Goal: Check status: Check status

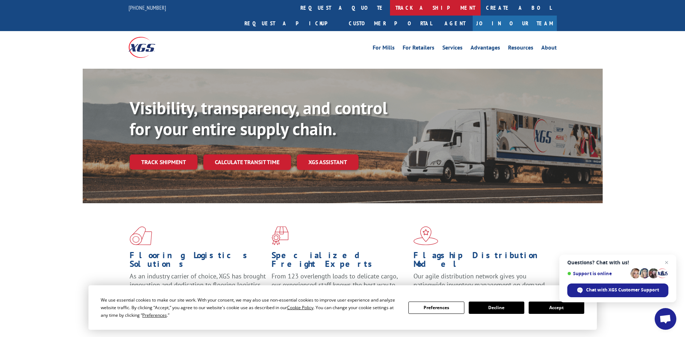
click at [390, 7] on link "track a shipment" at bounding box center [435, 8] width 91 height 16
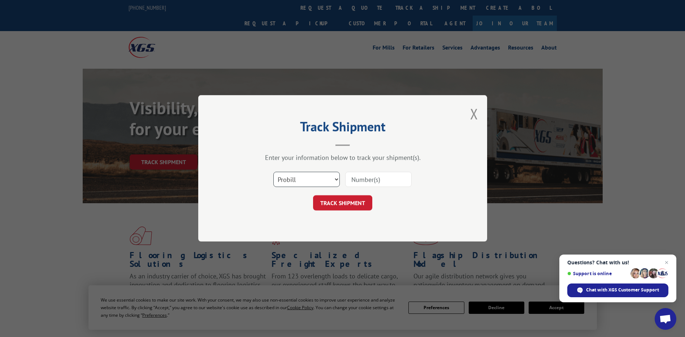
click at [325, 177] on select "Select category... Probill BOL PO" at bounding box center [306, 179] width 66 height 15
select select "po"
click at [273, 172] on select "Select category... Probill BOL PO" at bounding box center [306, 179] width 66 height 15
click at [372, 182] on input at bounding box center [378, 179] width 66 height 15
paste input "18541592"
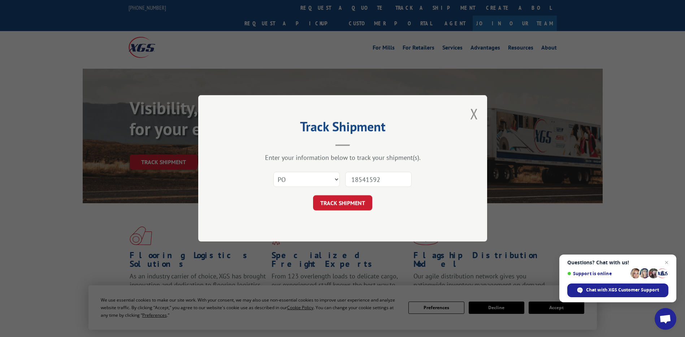
click at [364, 182] on input "18541592" at bounding box center [378, 179] width 66 height 15
type input "18541592"
click button "TRACK SHIPMENT" at bounding box center [342, 202] width 59 height 15
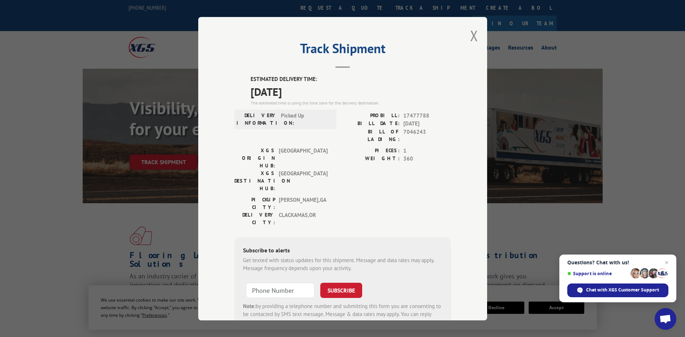
drag, startPoint x: 265, startPoint y: 78, endPoint x: 237, endPoint y: 74, distance: 28.2
click at [237, 74] on div "Track Shipment ESTIMATED DELIVERY TIME: 10/07/2025 The estimated time is using …" at bounding box center [342, 168] width 289 height 303
copy div "ESTIMATED DELIVERY TIME: 10/07/2025"
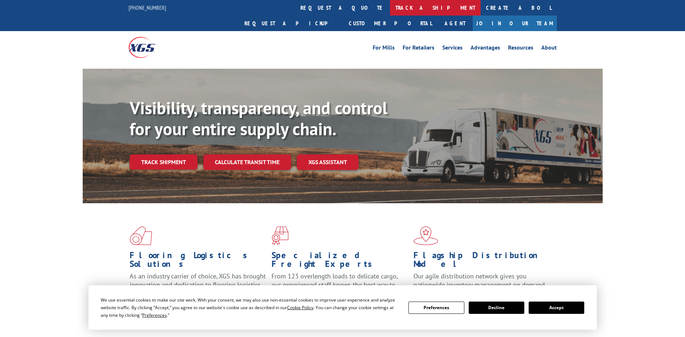
click at [390, 12] on link "track a shipment" at bounding box center [435, 8] width 91 height 16
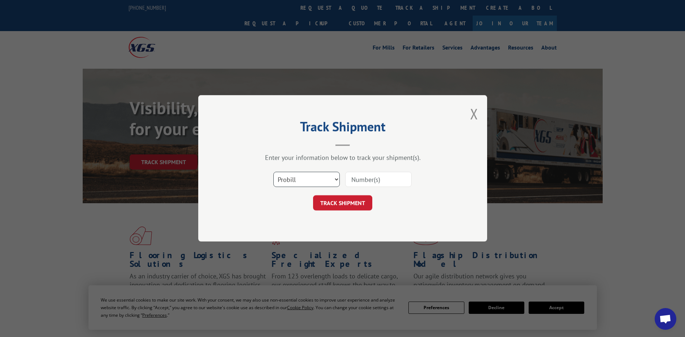
click at [299, 185] on select "Select category... Probill BOL PO" at bounding box center [306, 179] width 66 height 15
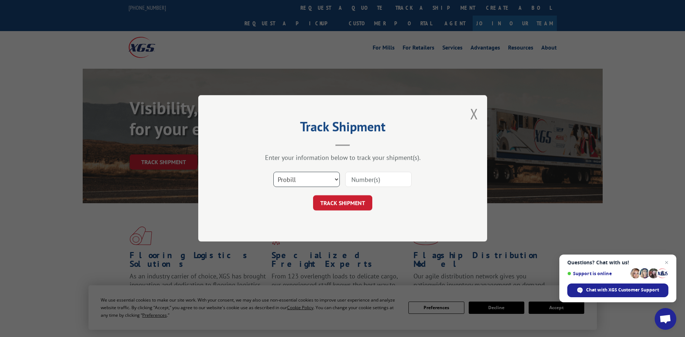
select select "po"
click at [273, 172] on select "Select category... Probill BOL PO" at bounding box center [306, 179] width 66 height 15
click at [386, 178] on input at bounding box center [378, 179] width 66 height 15
paste input "10501071"
type input "10501071"
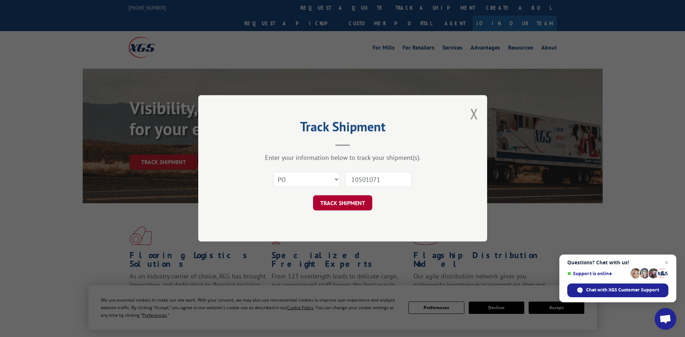
click at [365, 204] on button "TRACK SHIPMENT" at bounding box center [342, 202] width 59 height 15
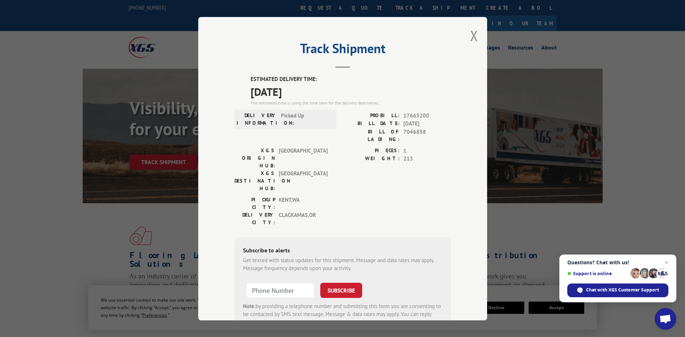
drag, startPoint x: 318, startPoint y: 90, endPoint x: 235, endPoint y: 81, distance: 84.3
click at [235, 81] on div "ESTIMATED DELIVERY TIME: 10/02/2025 The estimated time is using the time zone f…" at bounding box center [342, 205] width 217 height 260
drag, startPoint x: 235, startPoint y: 81, endPoint x: 264, endPoint y: 84, distance: 29.1
copy div "ESTIMATED DELIVERY TIME: 10/02/2025"
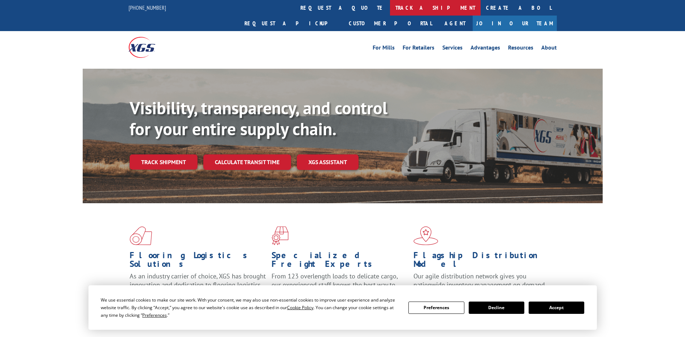
click at [390, 4] on link "track a shipment" at bounding box center [435, 8] width 91 height 16
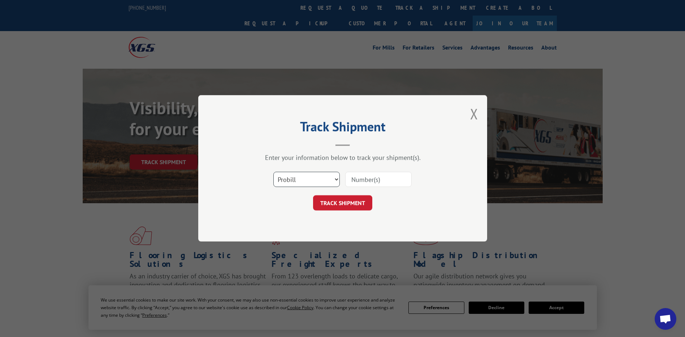
drag, startPoint x: 301, startPoint y: 176, endPoint x: 298, endPoint y: 188, distance: 12.5
click at [301, 176] on select "Select category... Probill BOL PO" at bounding box center [306, 179] width 66 height 15
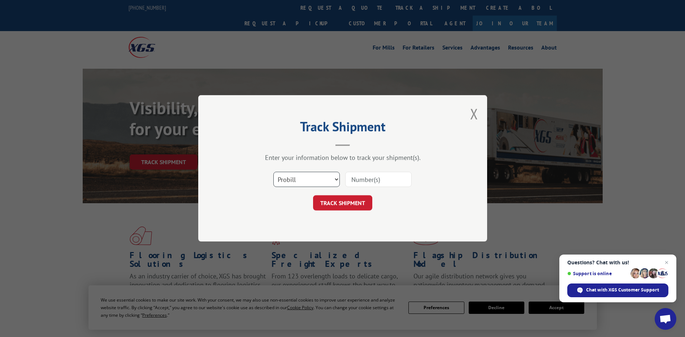
select select "po"
click at [273, 172] on select "Select category... Probill BOL PO" at bounding box center [306, 179] width 66 height 15
click at [362, 179] on input at bounding box center [378, 179] width 66 height 15
paste input "02509364"
click at [364, 179] on input "02509364" at bounding box center [378, 179] width 66 height 15
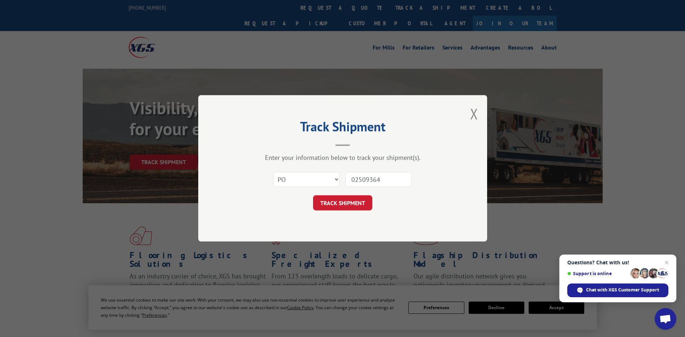
type input "02509364"
click button "TRACK SHIPMENT" at bounding box center [342, 202] width 59 height 15
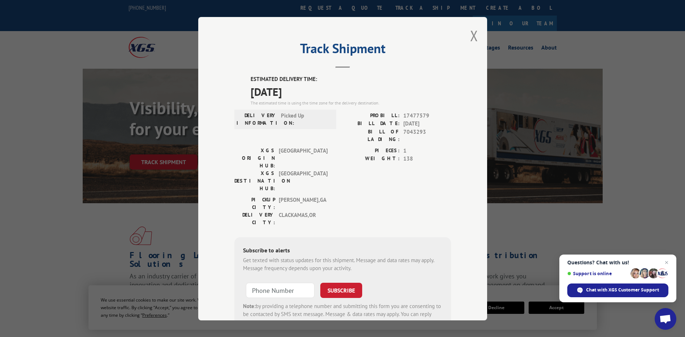
drag, startPoint x: 281, startPoint y: 84, endPoint x: 260, endPoint y: 81, distance: 21.2
click at [260, 81] on div "ESTIMATED DELIVERY TIME: [DATE] The estimated time is using the time zone for t…" at bounding box center [351, 90] width 200 height 31
drag, startPoint x: 260, startPoint y: 81, endPoint x: 314, endPoint y: 92, distance: 55.5
click at [316, 93] on span "[DATE]" at bounding box center [351, 91] width 200 height 16
drag, startPoint x: 264, startPoint y: 83, endPoint x: 235, endPoint y: 80, distance: 28.8
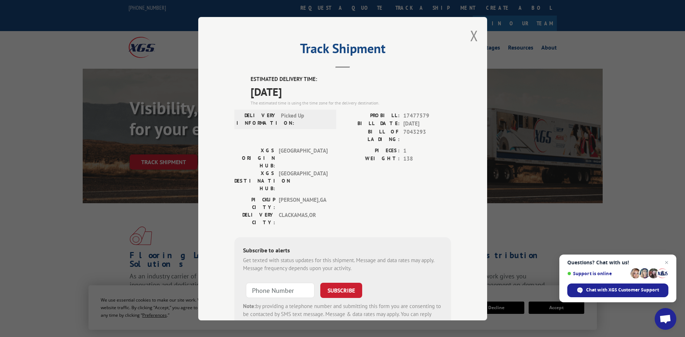
click at [235, 80] on div "ESTIMATED DELIVERY TIME: [DATE] The estimated time is using the time zone for t…" at bounding box center [342, 205] width 217 height 260
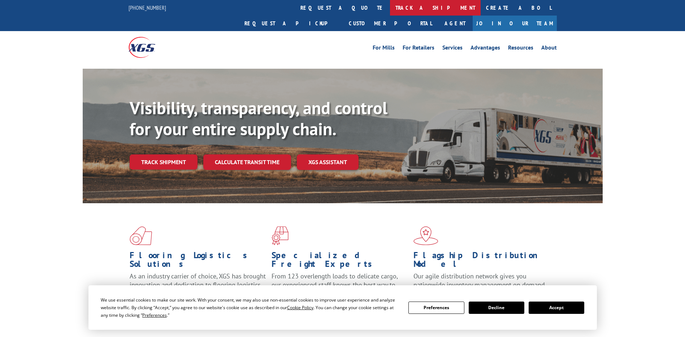
click at [390, 9] on link "track a shipment" at bounding box center [435, 8] width 91 height 16
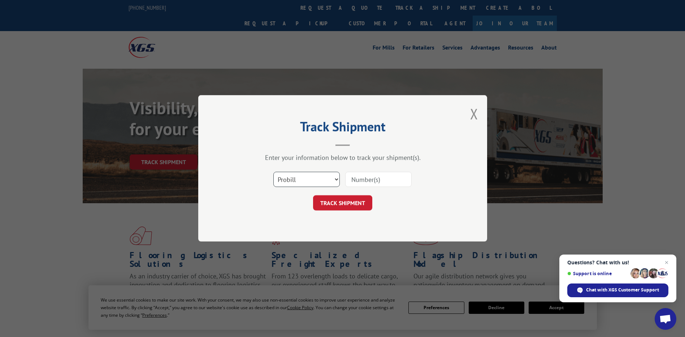
click at [288, 179] on select "Select category... Probill BOL PO" at bounding box center [306, 179] width 66 height 15
select select "po"
click at [273, 172] on select "Select category... Probill BOL PO" at bounding box center [306, 179] width 66 height 15
click at [370, 181] on input at bounding box center [378, 179] width 66 height 15
paste input "15530810"
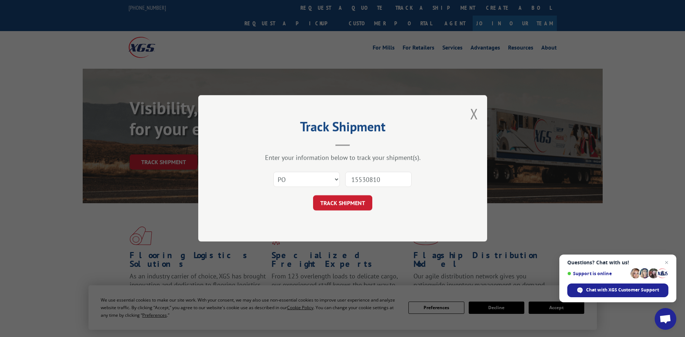
click at [366, 181] on input "15530810" at bounding box center [378, 179] width 66 height 15
type input "15530810"
click button "TRACK SHIPMENT" at bounding box center [342, 202] width 59 height 15
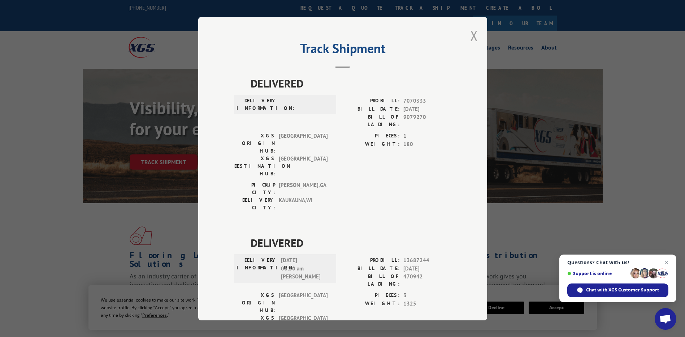
click at [472, 38] on button "Close modal" at bounding box center [474, 35] width 8 height 19
